Goal: Check status: Check status

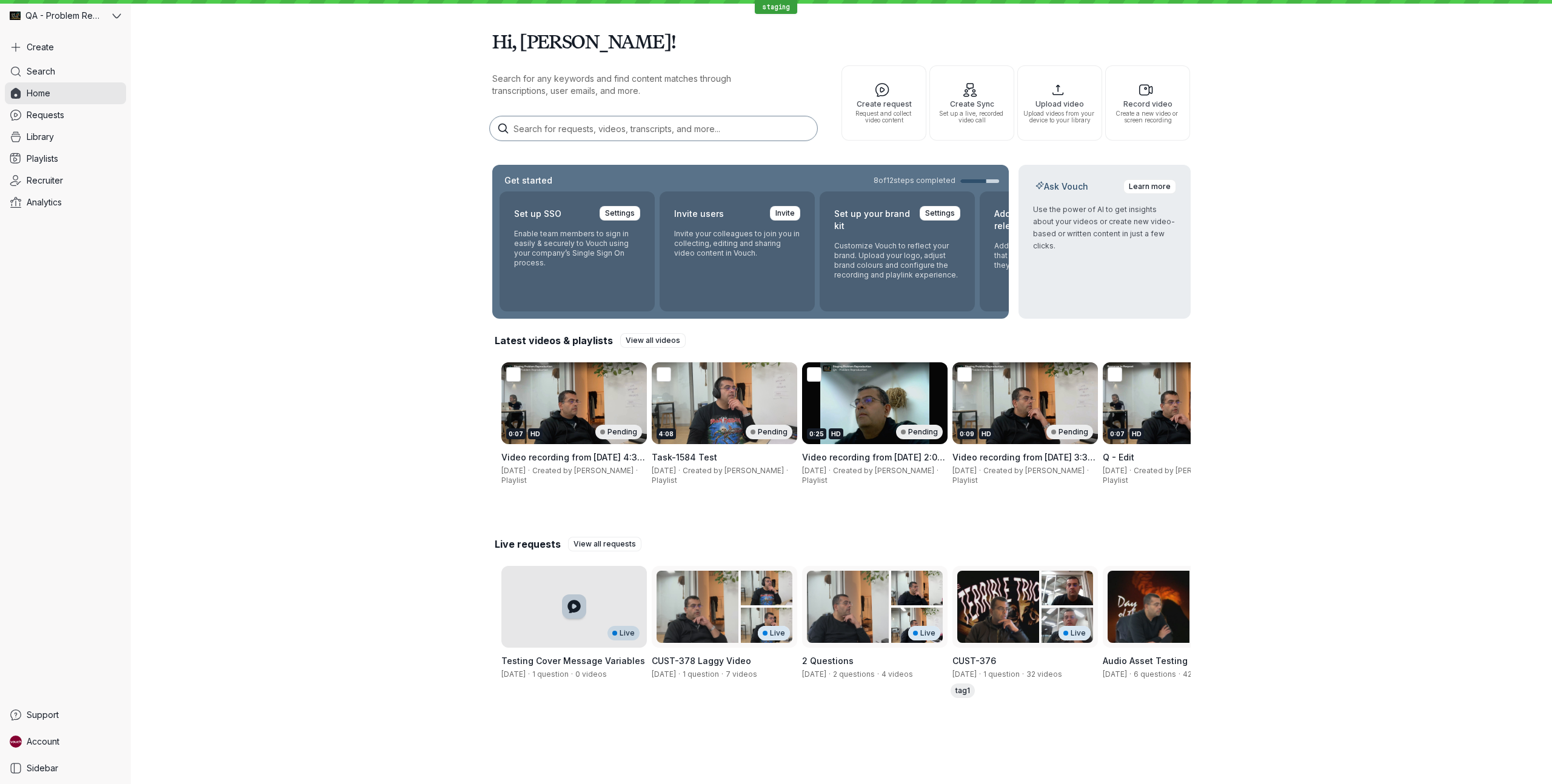
click at [576, 625] on div "Live" at bounding box center [574, 607] width 145 height 82
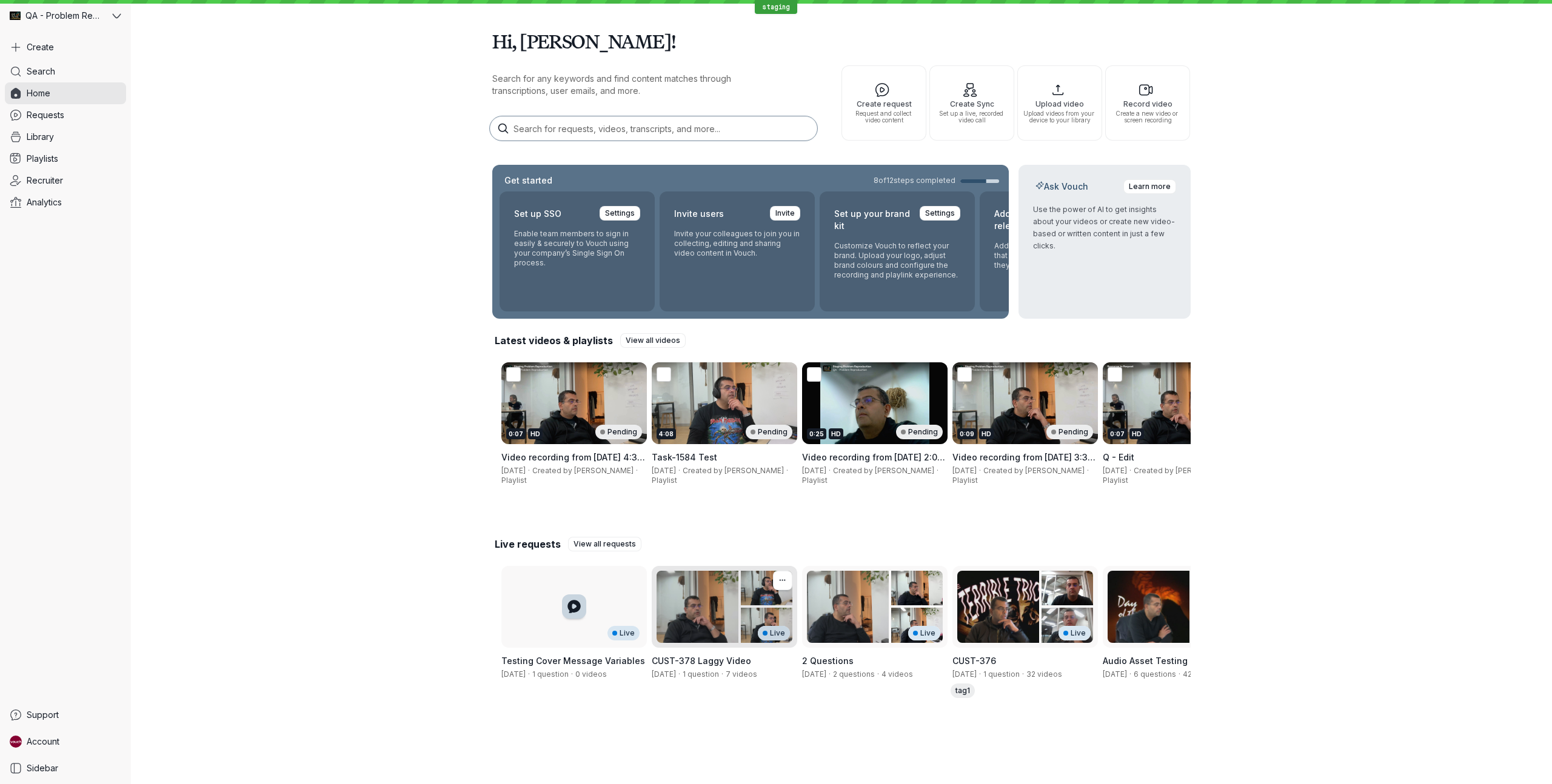
click at [702, 680] on div "[DATE] · 1 question · 7 videos" at bounding box center [724, 674] width 145 height 10
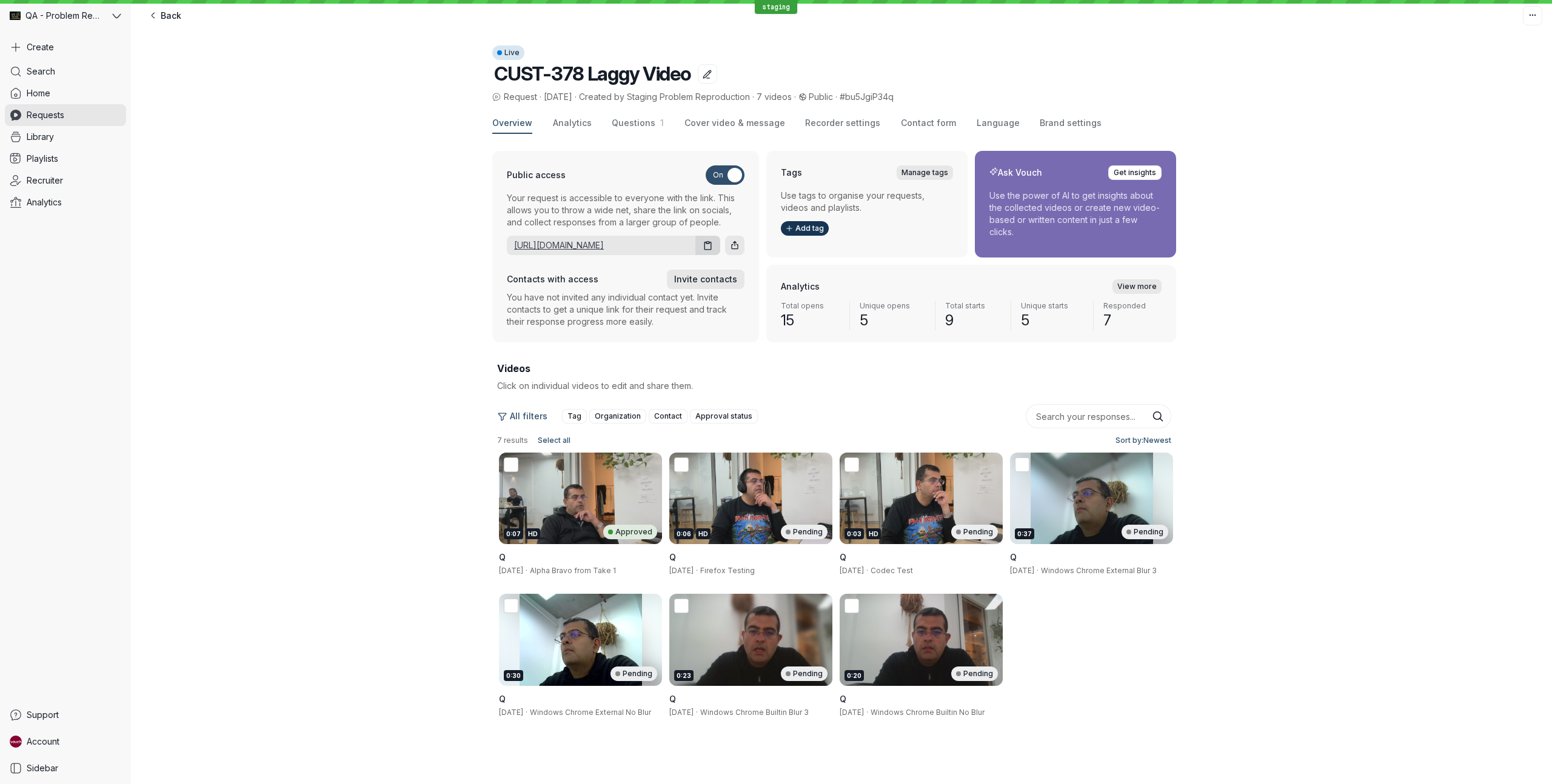
click at [597, 246] on link "[URL][DOMAIN_NAME]" at bounding box center [598, 245] width 184 height 12
